Goal: Find specific page/section: Find specific page/section

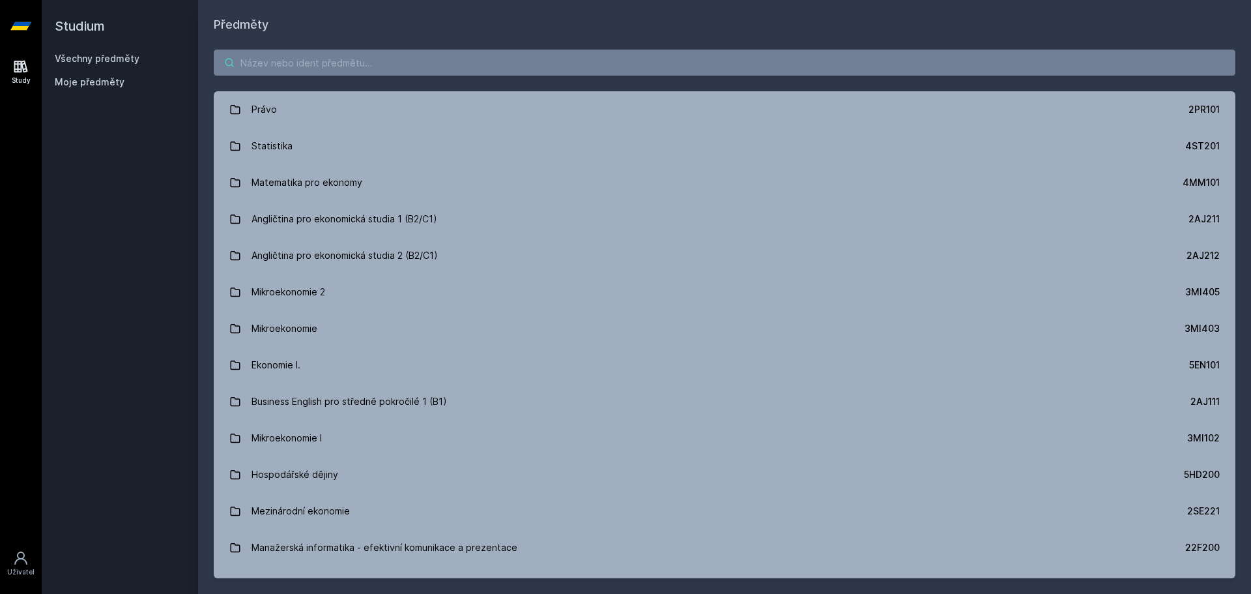
drag, startPoint x: 490, startPoint y: 46, endPoint x: 495, endPoint y: 51, distance: 7.4
click at [492, 46] on div "Právo 2PR101 Statistika 4ST201 Matematika pro ekonomy 4MM101 Angličtina pro eko…" at bounding box center [724, 314] width 1053 height 560
click at [500, 62] on input "search" at bounding box center [725, 63] width 1022 height 26
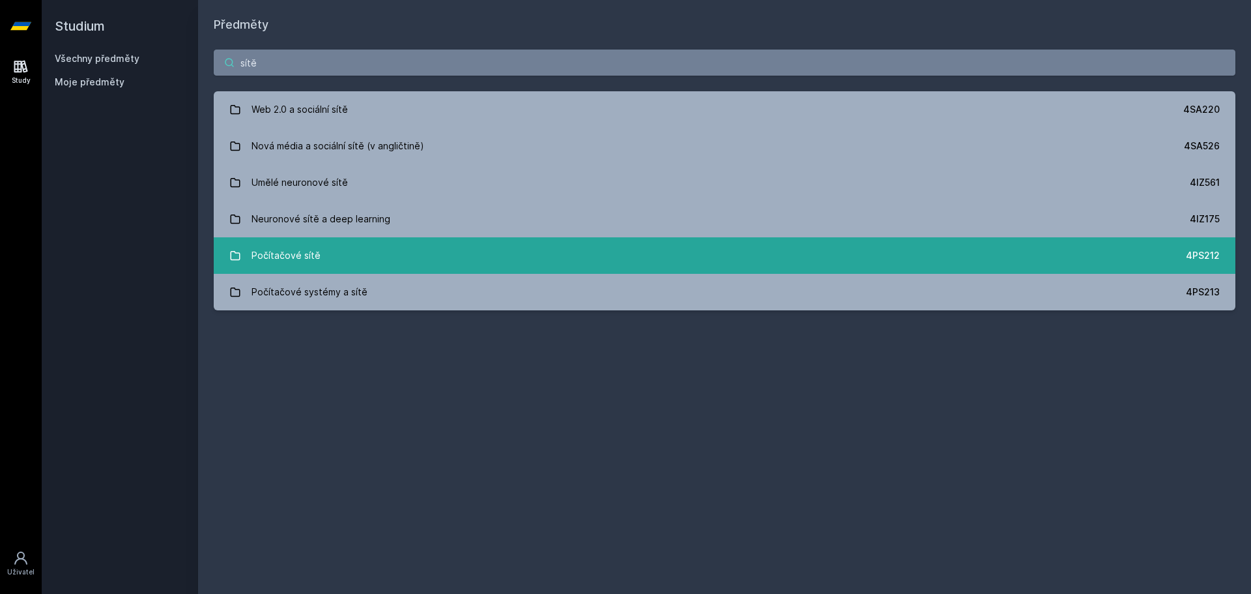
type input "sítě"
click at [365, 255] on link "Počítačové sítě 4PS212" at bounding box center [725, 255] width 1022 height 36
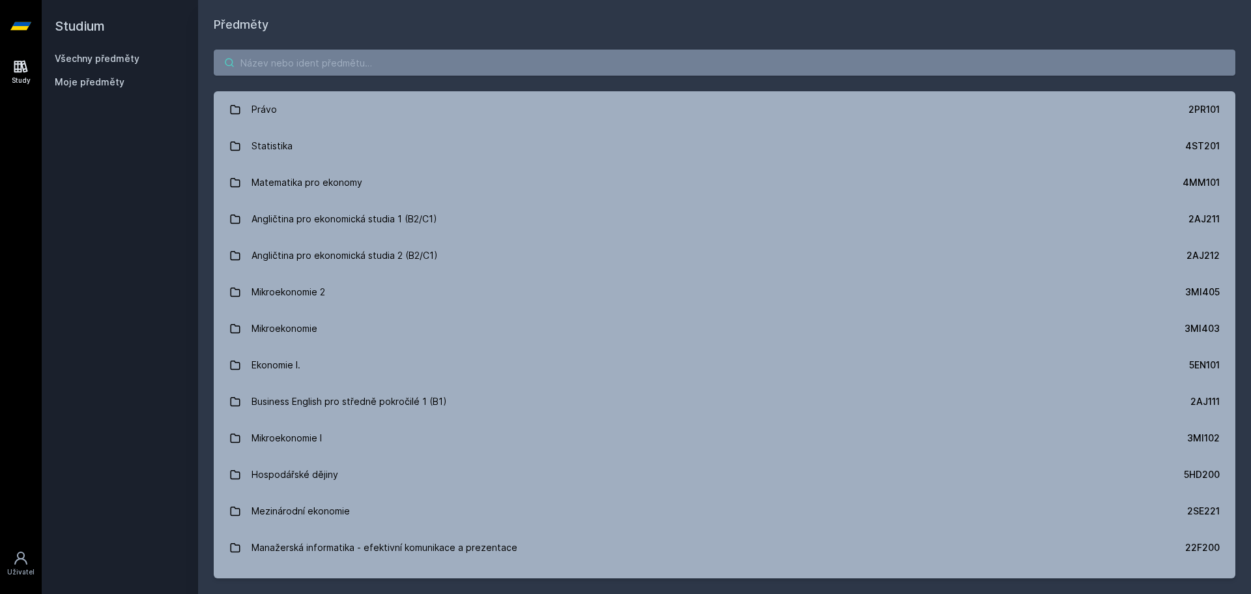
click at [345, 55] on input "search" at bounding box center [725, 63] width 1022 height 26
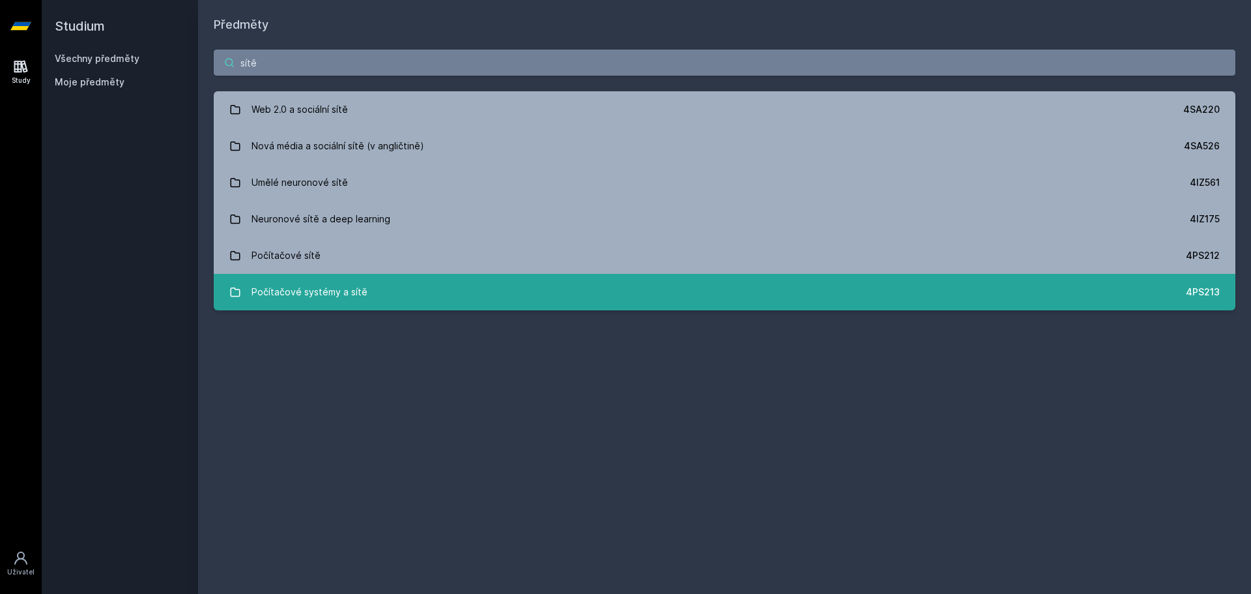
type input "sítě"
click at [438, 280] on link "Počítačové systémy a sítě 4PS213" at bounding box center [725, 292] width 1022 height 36
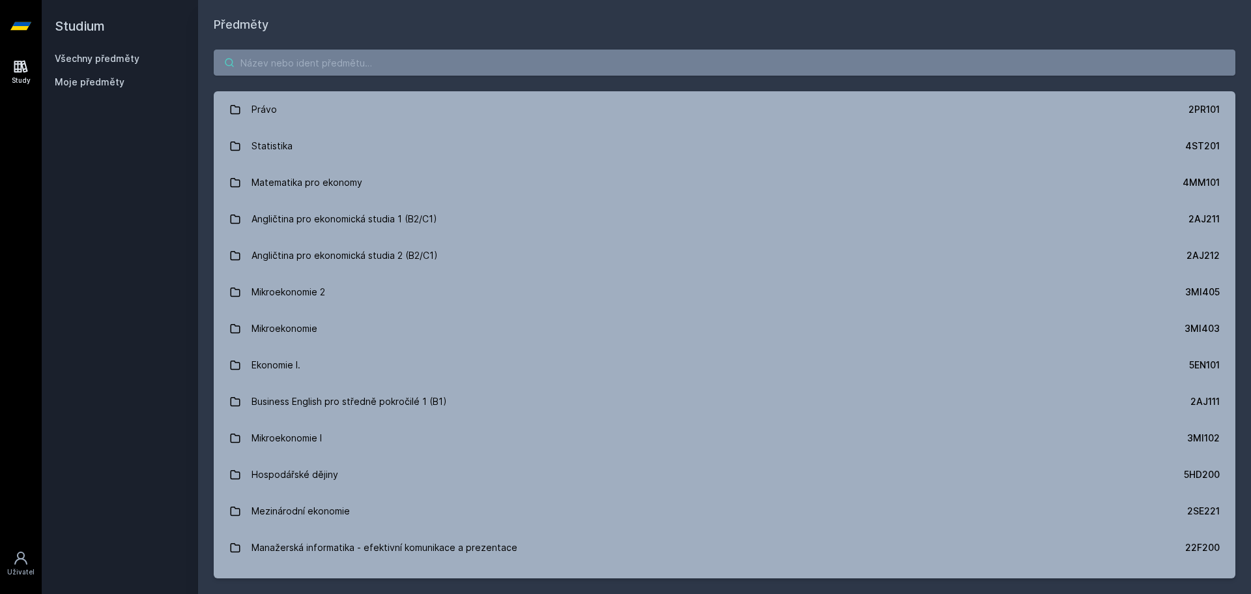
click at [250, 52] on input "search" at bounding box center [725, 63] width 1022 height 26
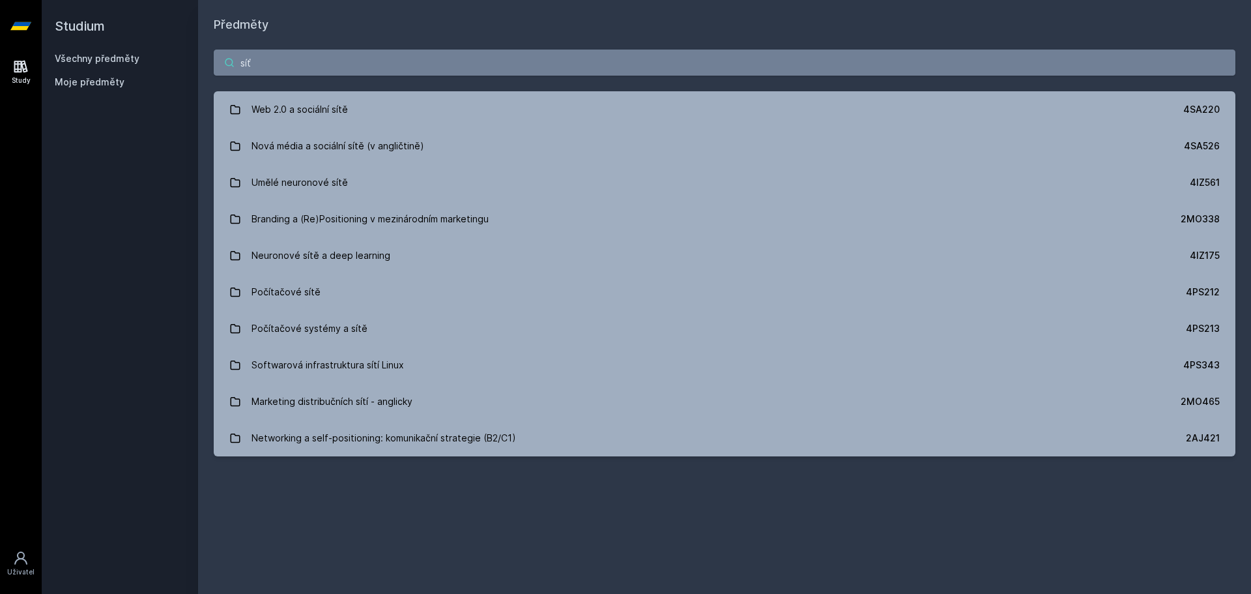
type input "síť"
